Goal: Check status: Check status

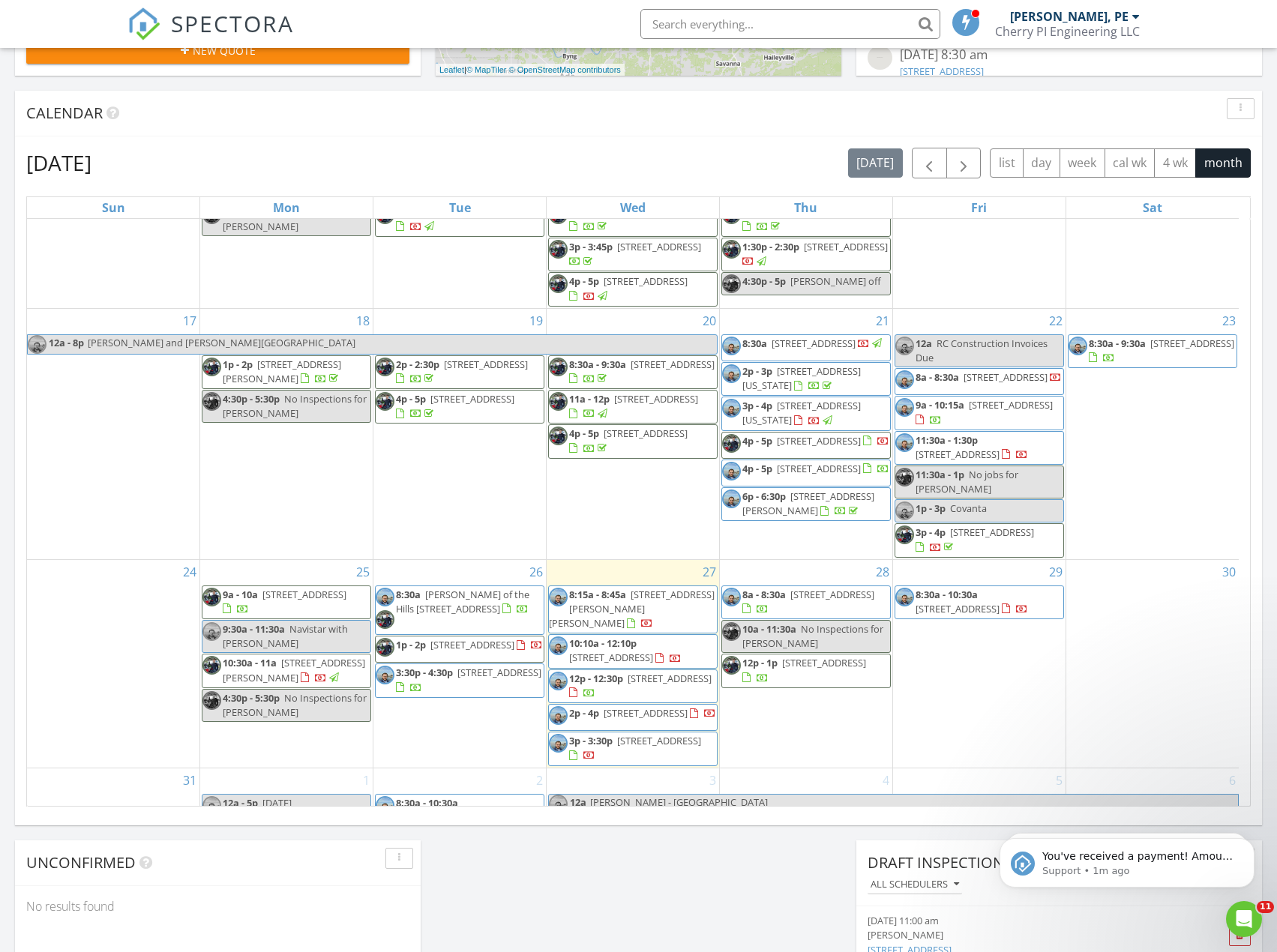
scroll to position [597, 0]
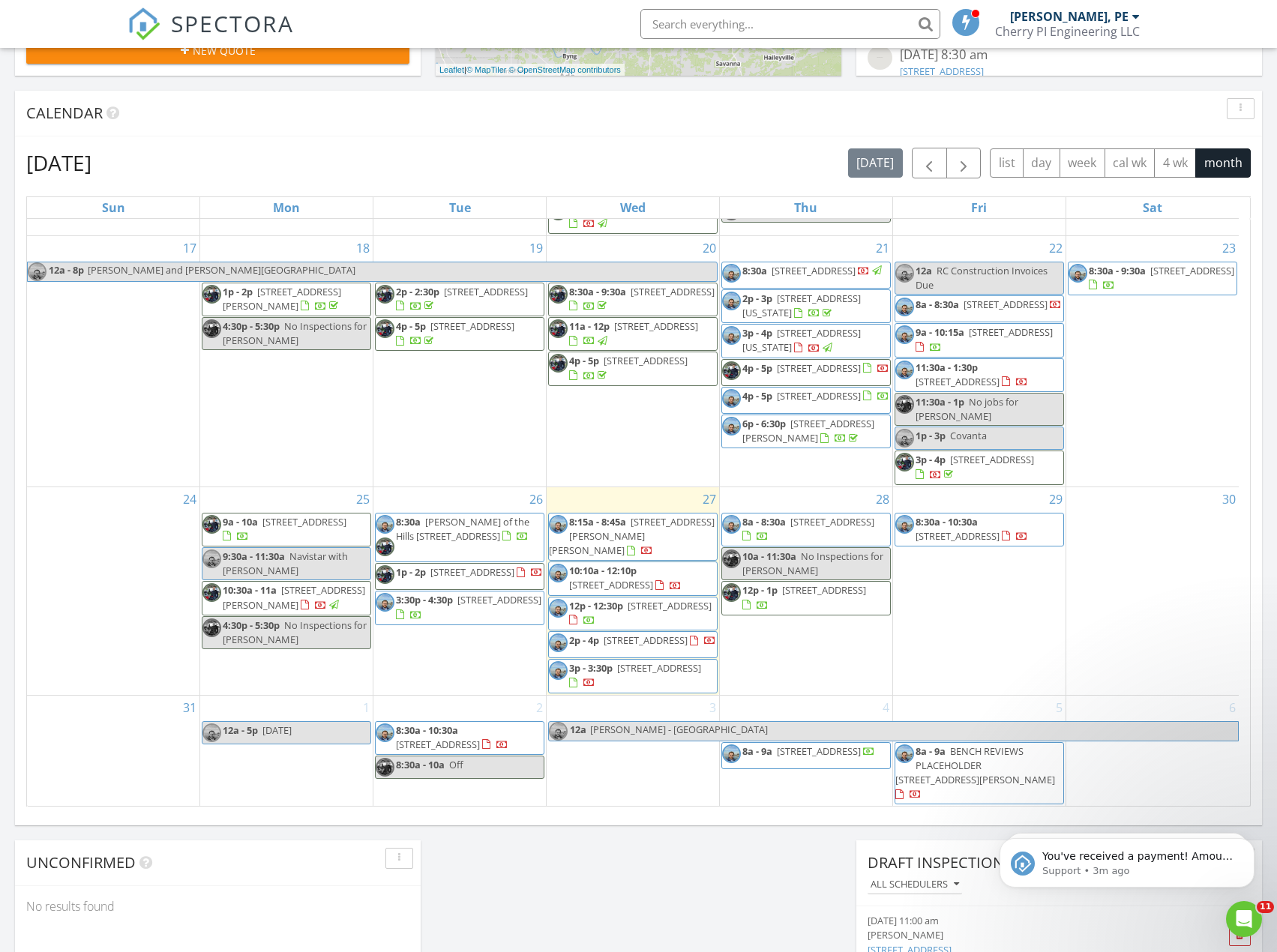
drag, startPoint x: 519, startPoint y: 755, endPoint x: 444, endPoint y: 820, distance: 99.2
click at [444, 820] on div "Calendar August 2025 today list day week cal wk 4 wk month Sun Mon Tue Wed Thu …" at bounding box center [638, 458] width 1247 height 735
click at [513, 753] on span "8:30a - 10:30a 6320 S Owasso Ave, Tulsa 74136" at bounding box center [460, 737] width 168 height 29
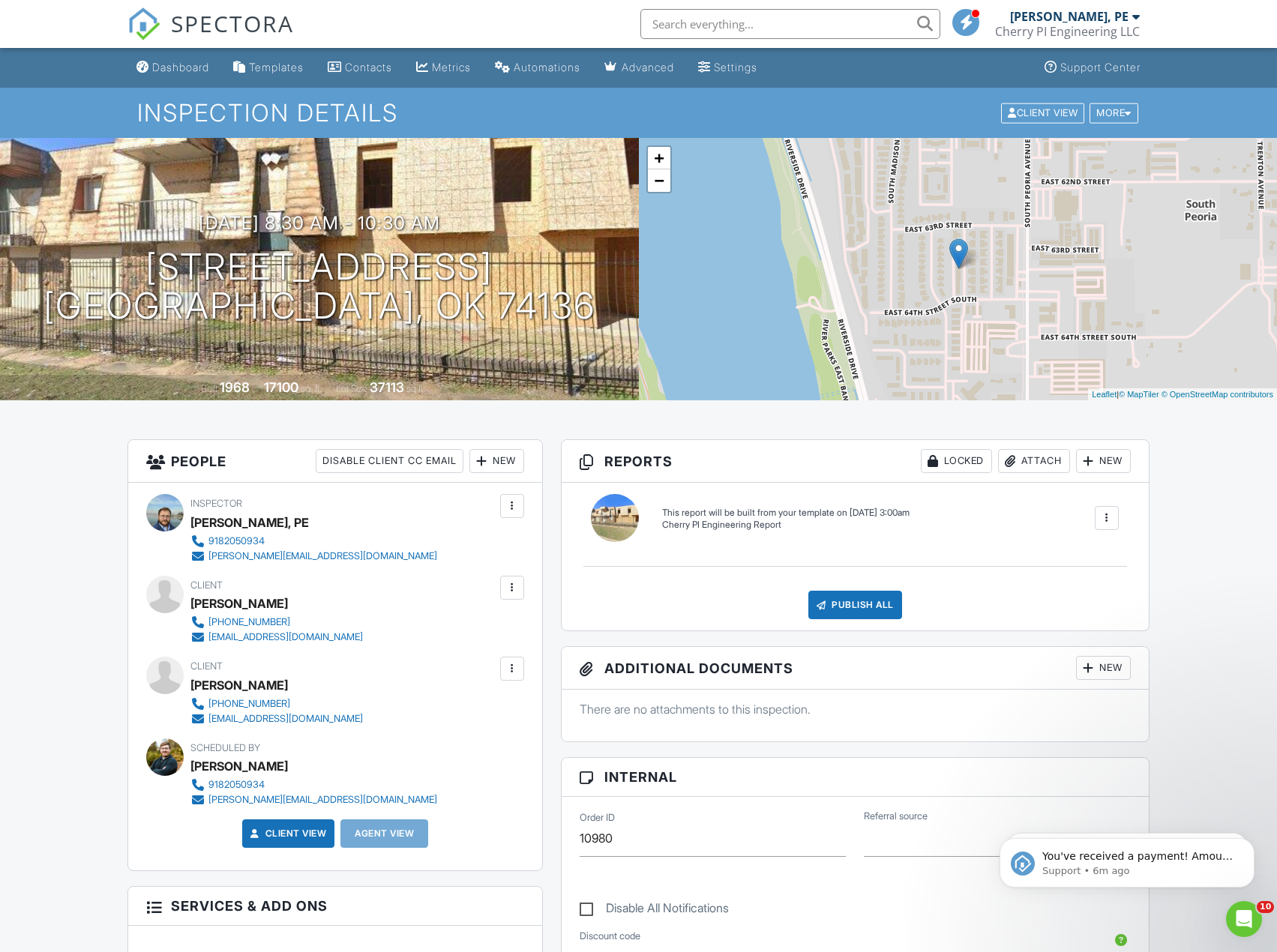
click at [532, 98] on div "Inspection Details Client View More Property Details Reschedule Reorder / Copy …" at bounding box center [638, 113] width 1277 height 50
